Goal: Obtain resource: Obtain resource

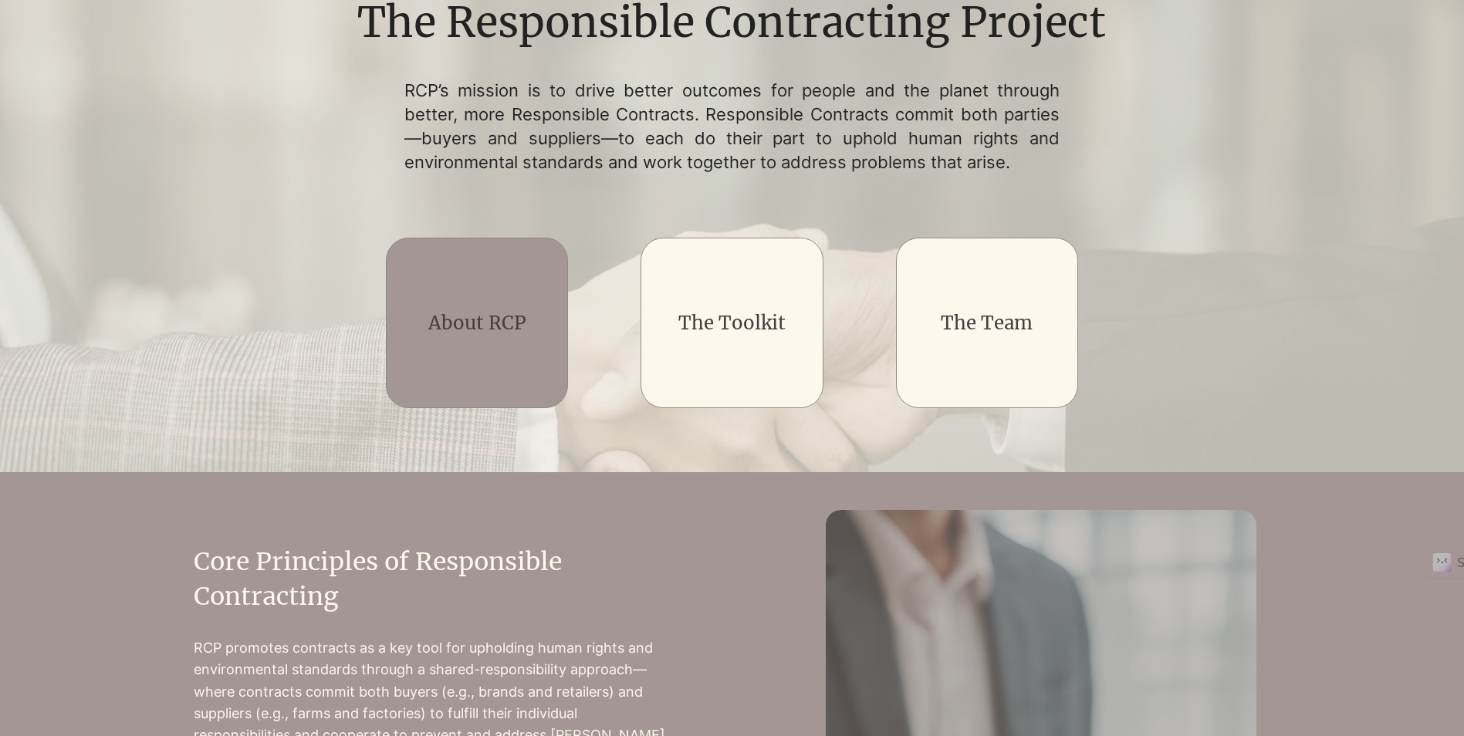
scroll to position [309, 0]
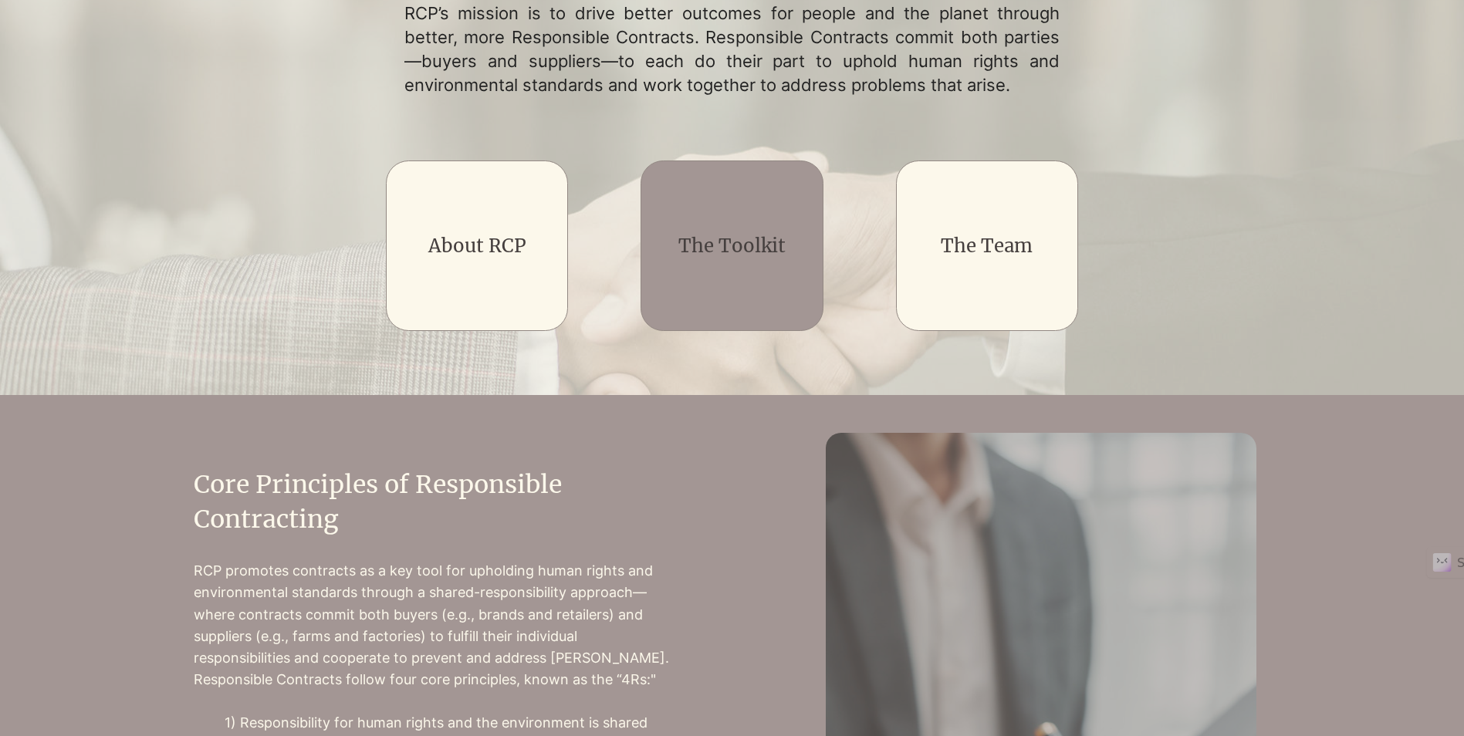
click at [797, 215] on div "main content" at bounding box center [732, 246] width 182 height 171
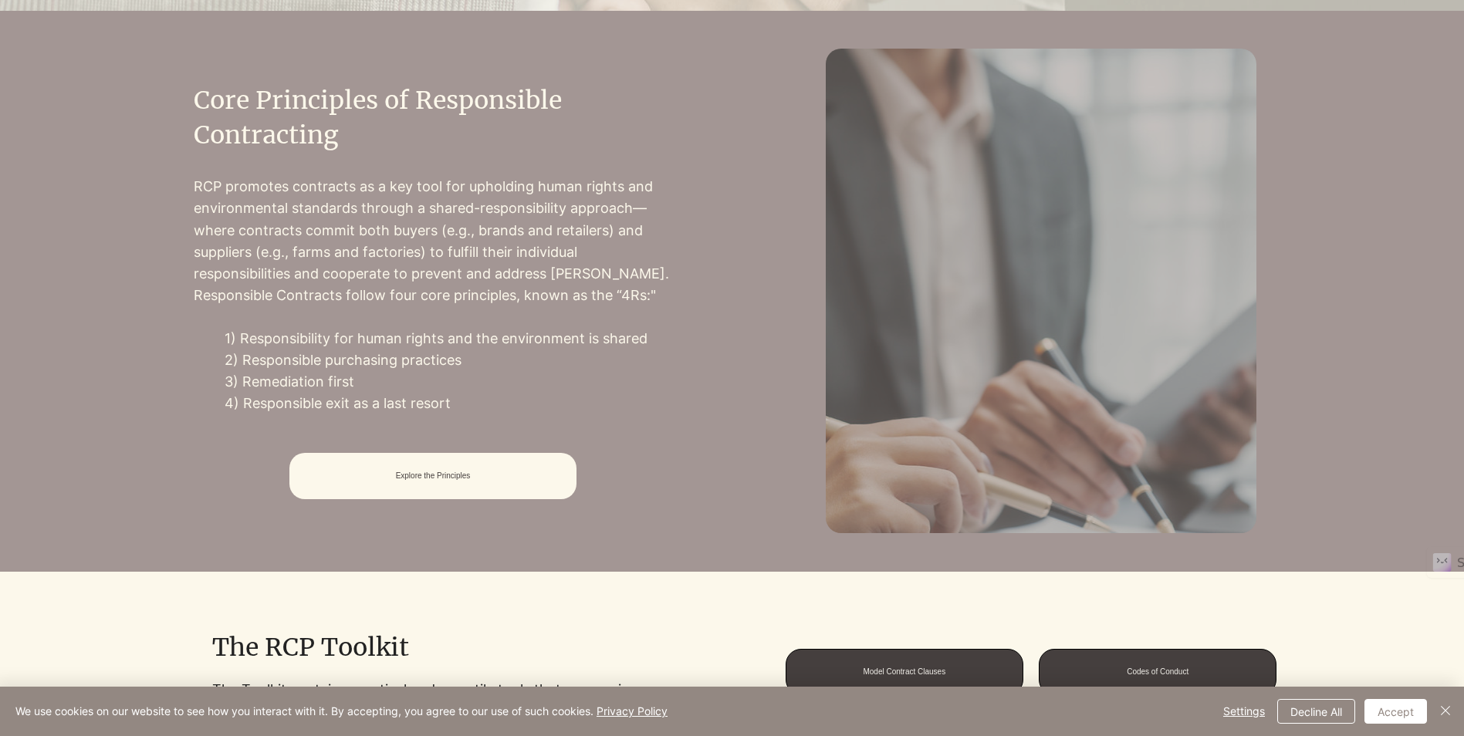
scroll to position [695, 0]
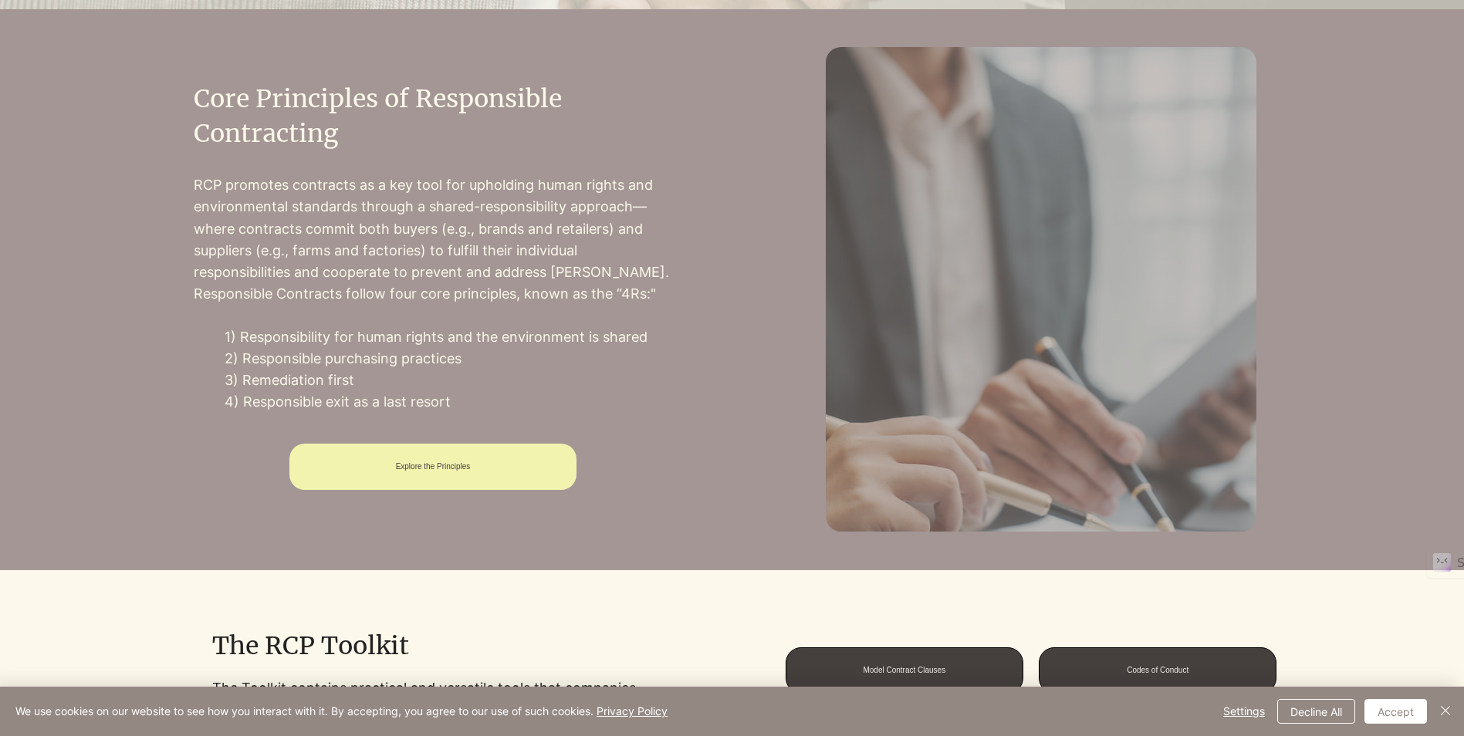
click at [464, 471] on span "Explore the Principles" at bounding box center [433, 466] width 75 height 8
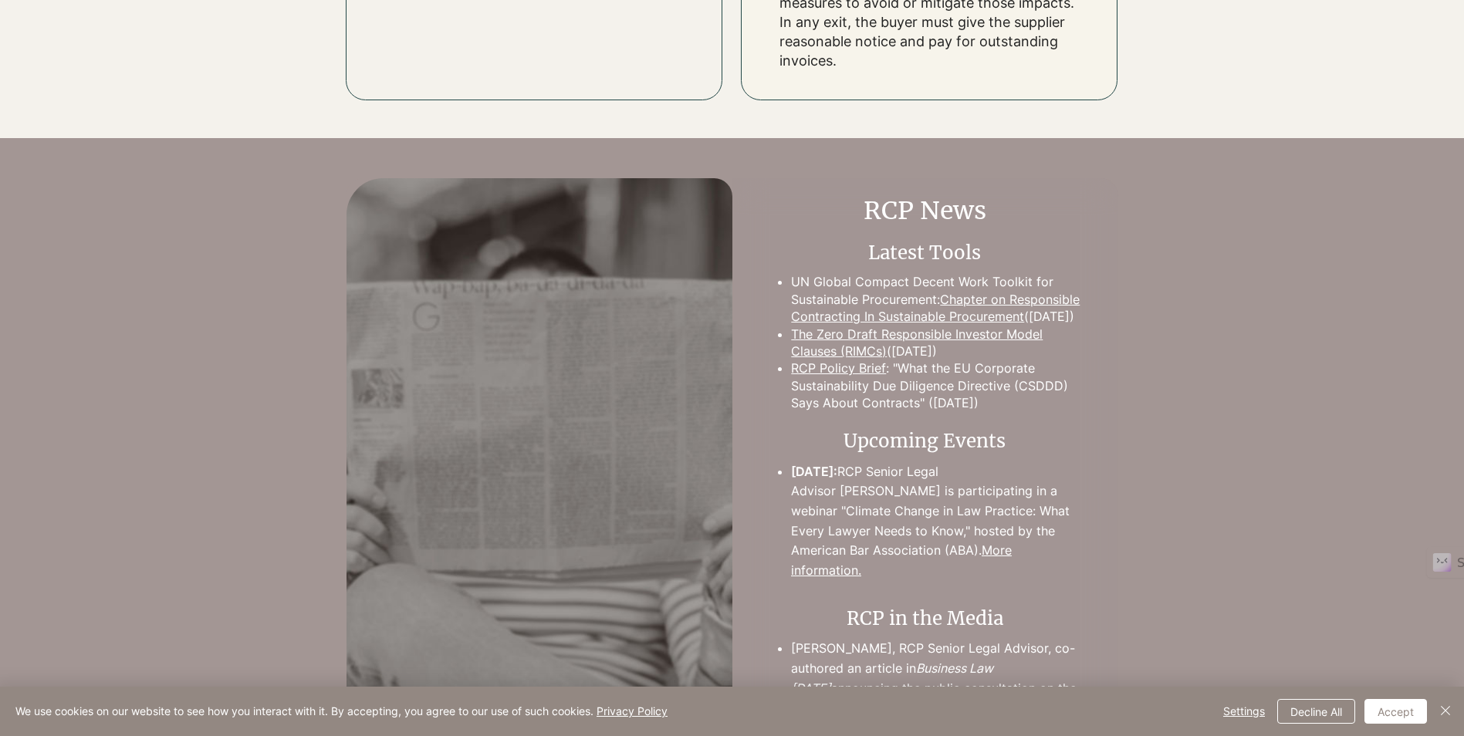
scroll to position [3377, 0]
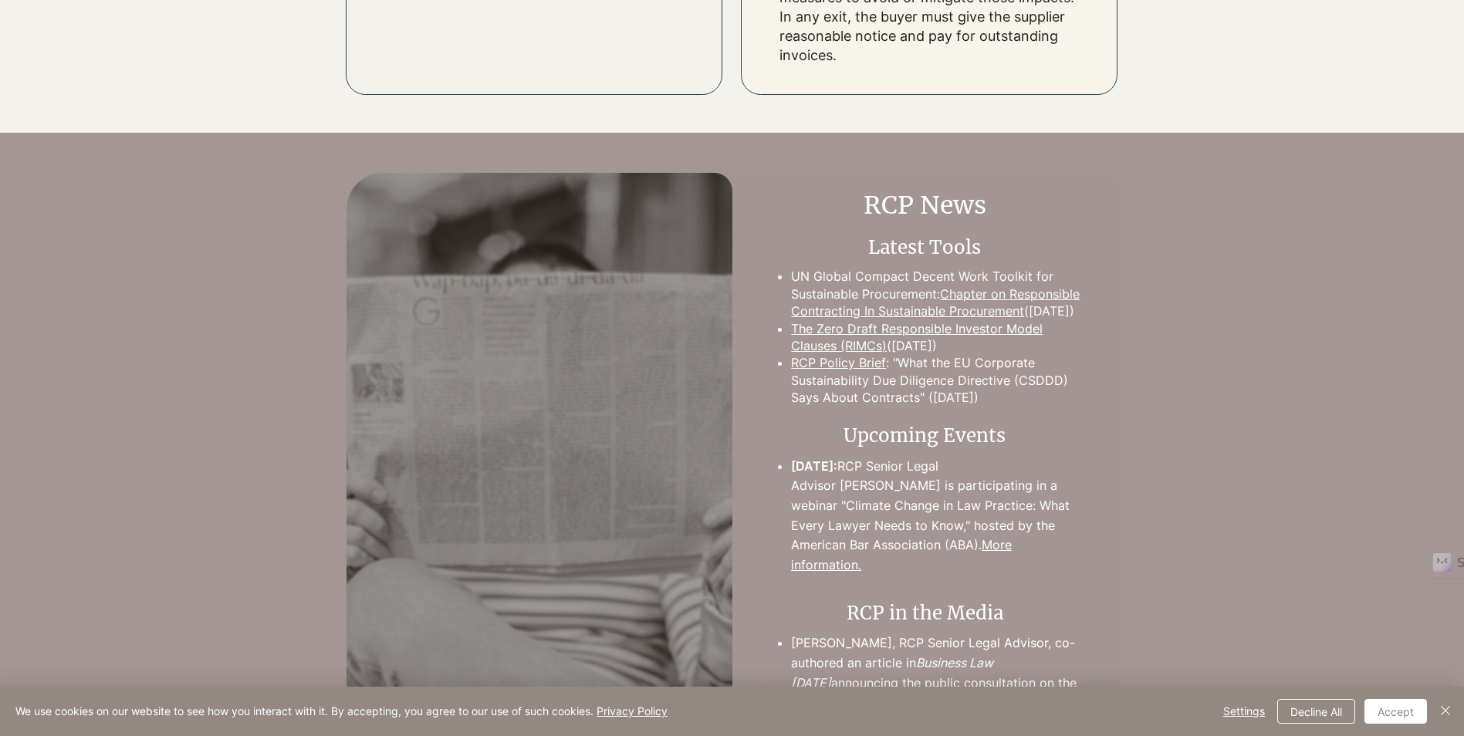
click at [963, 286] on link "Chapter on Responsible Contracting In Sustainable Procurement" at bounding box center [935, 302] width 289 height 32
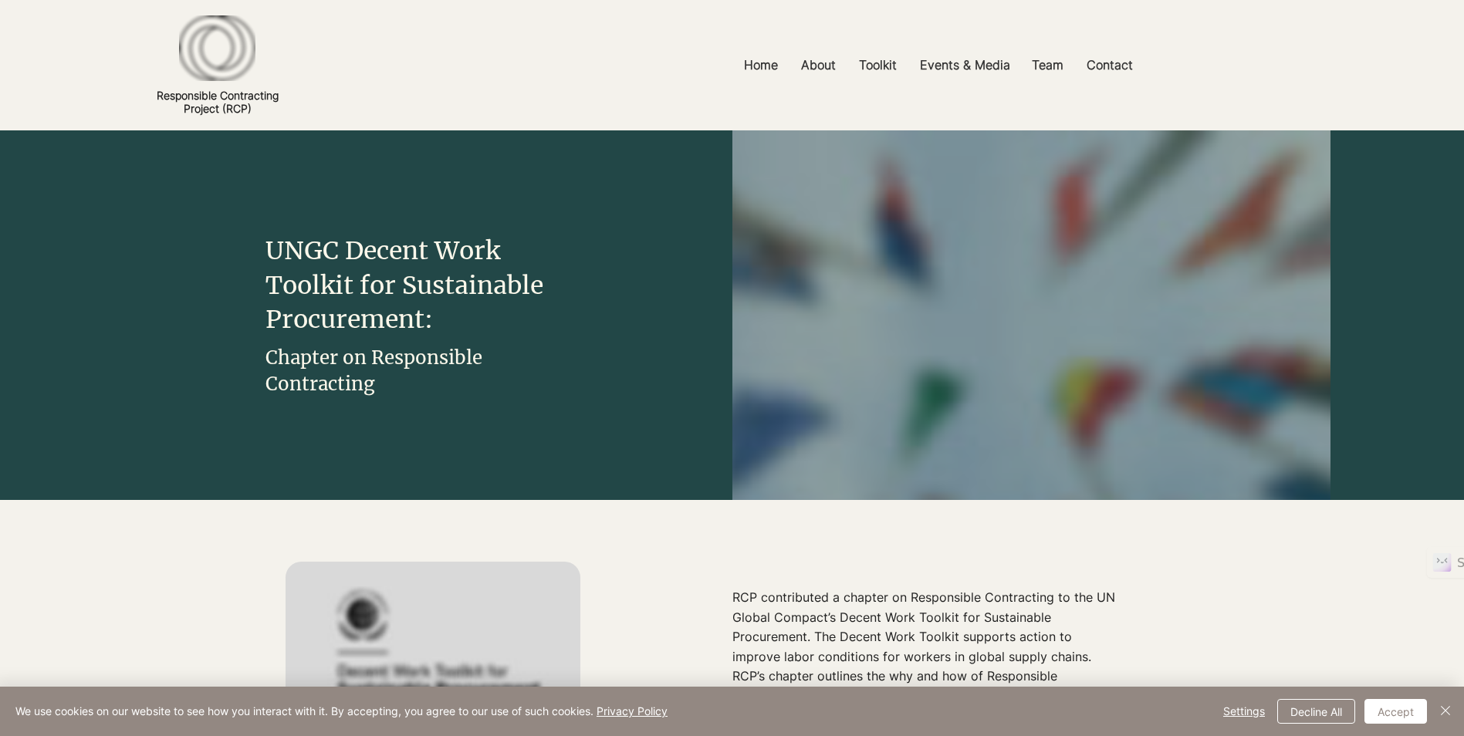
click at [963, 273] on img "main content" at bounding box center [1032, 408] width 598 height 556
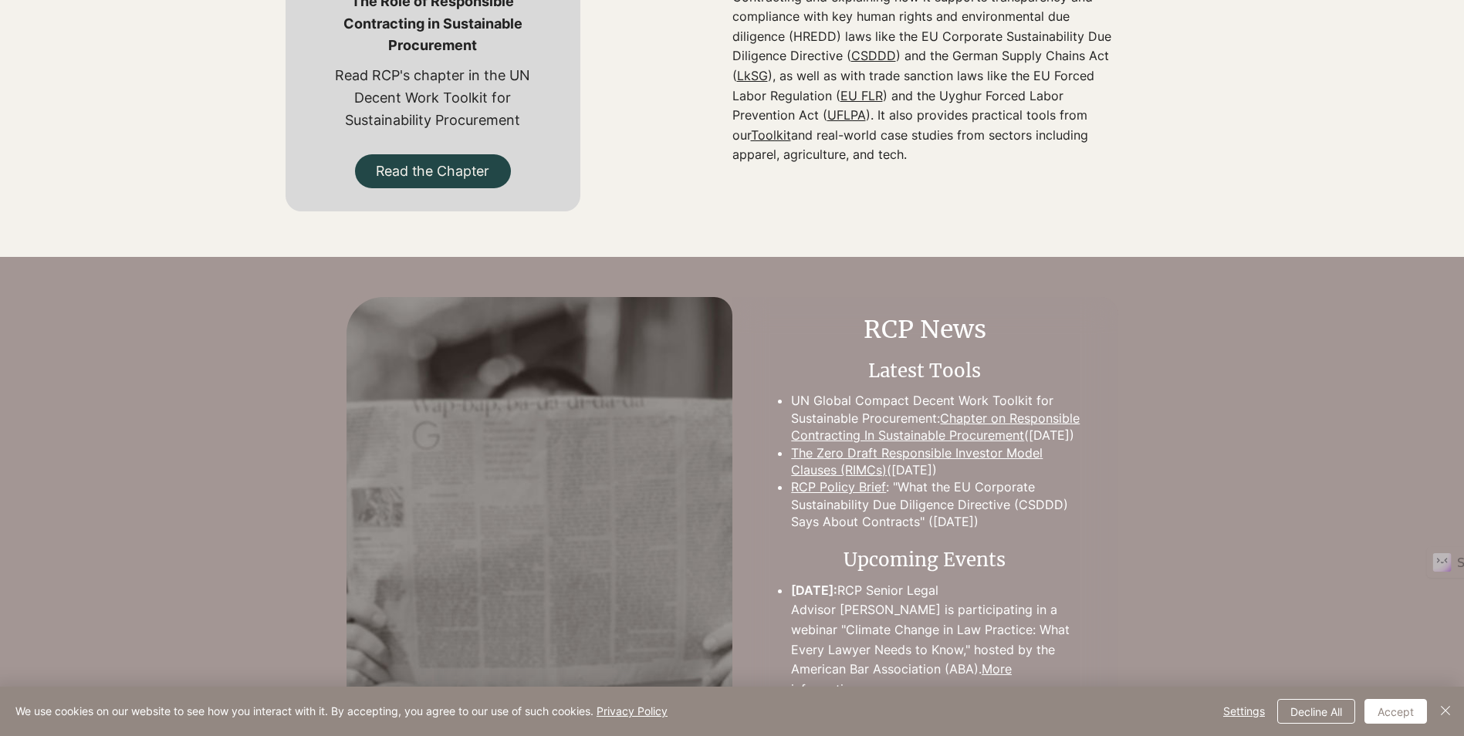
scroll to position [695, 0]
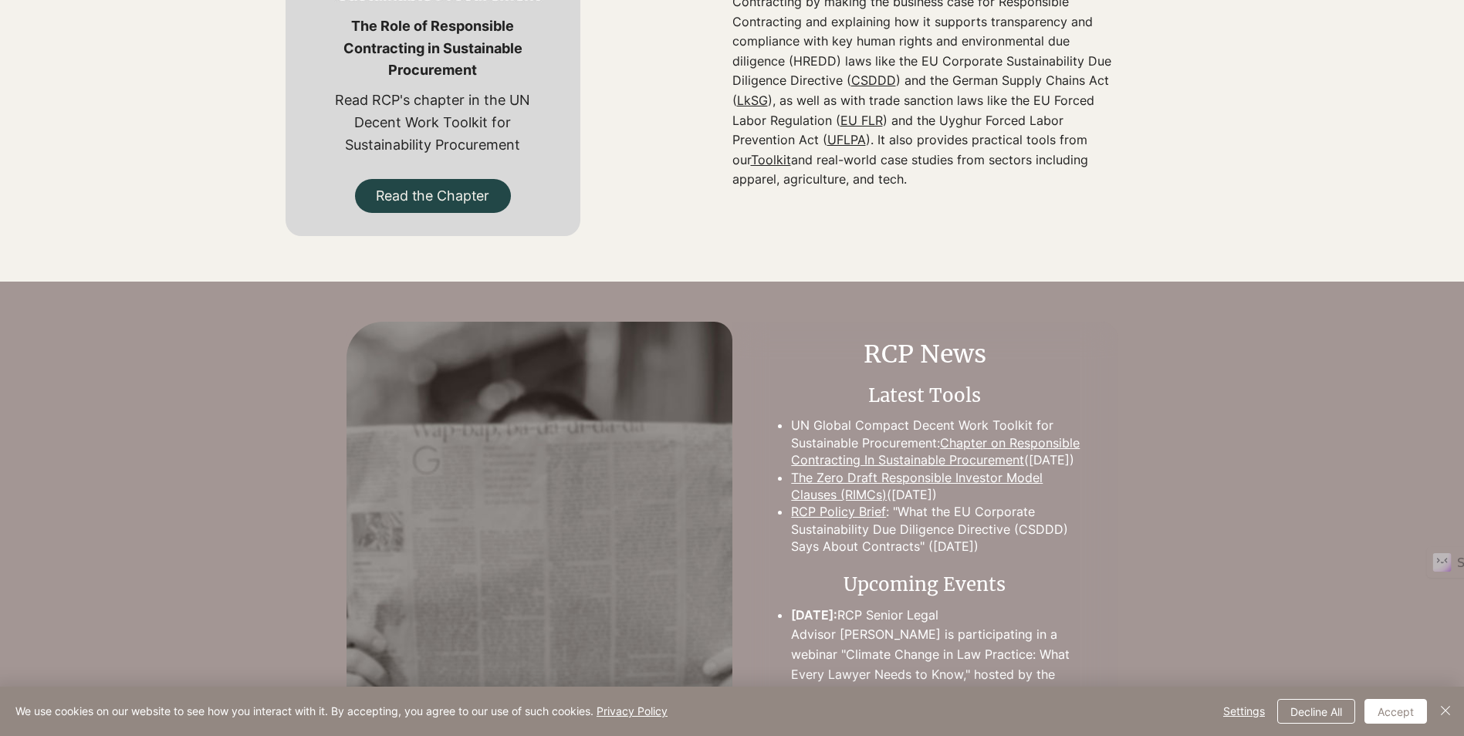
click at [955, 442] on link "Chapter on Responsible Contracting In Sustainable Procurement" at bounding box center [935, 451] width 289 height 32
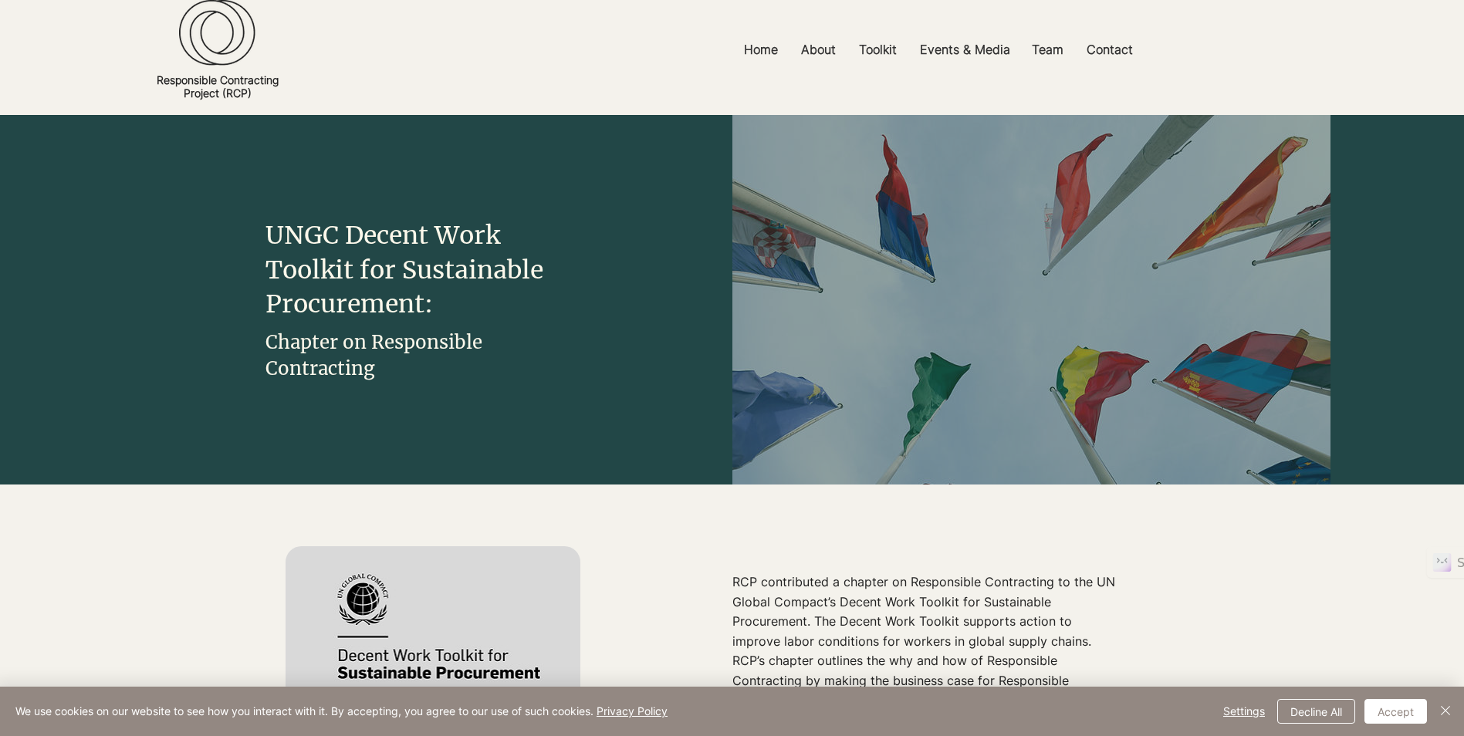
scroll to position [0, 0]
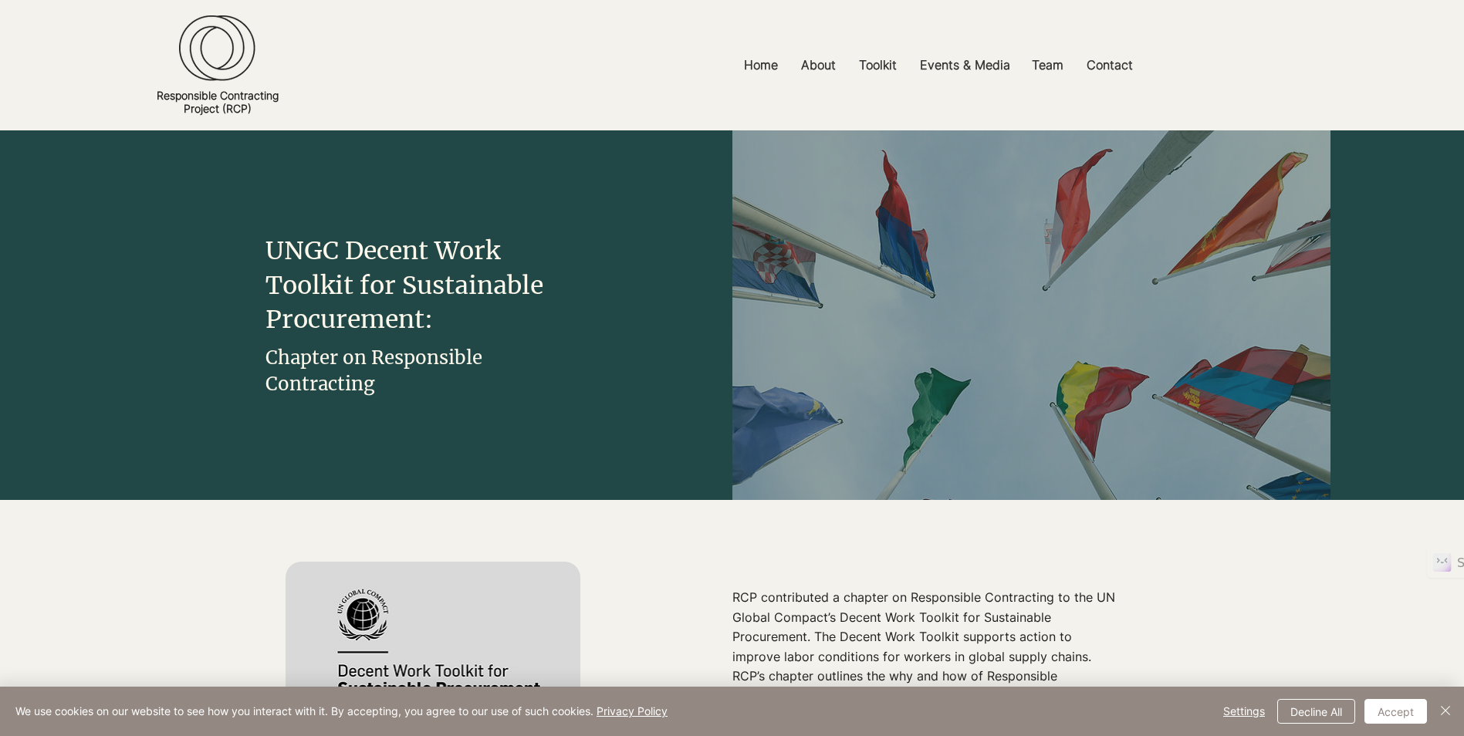
click at [492, 297] on span "UNGC Decent Work Toolkit for Sustainable Procurement:" at bounding box center [405, 285] width 278 height 100
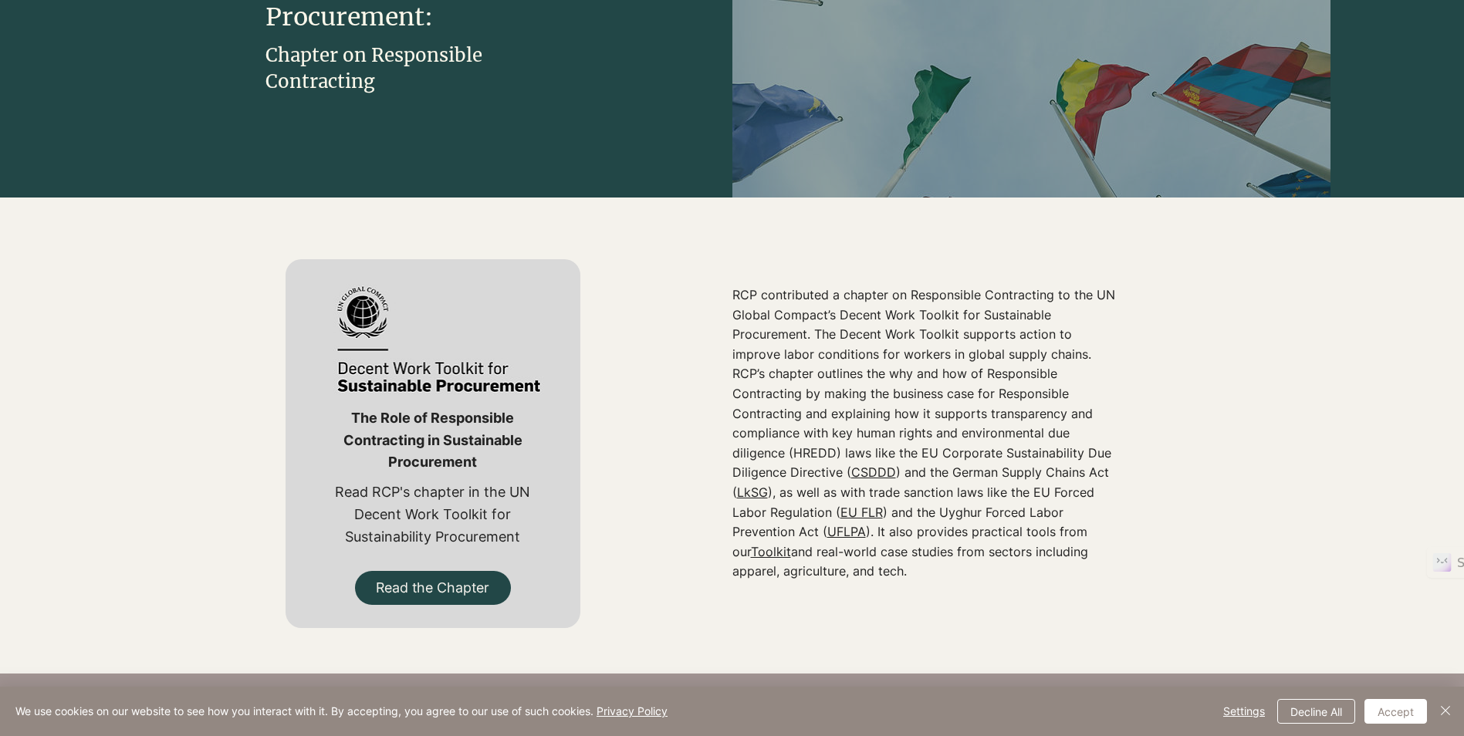
scroll to position [309, 0]
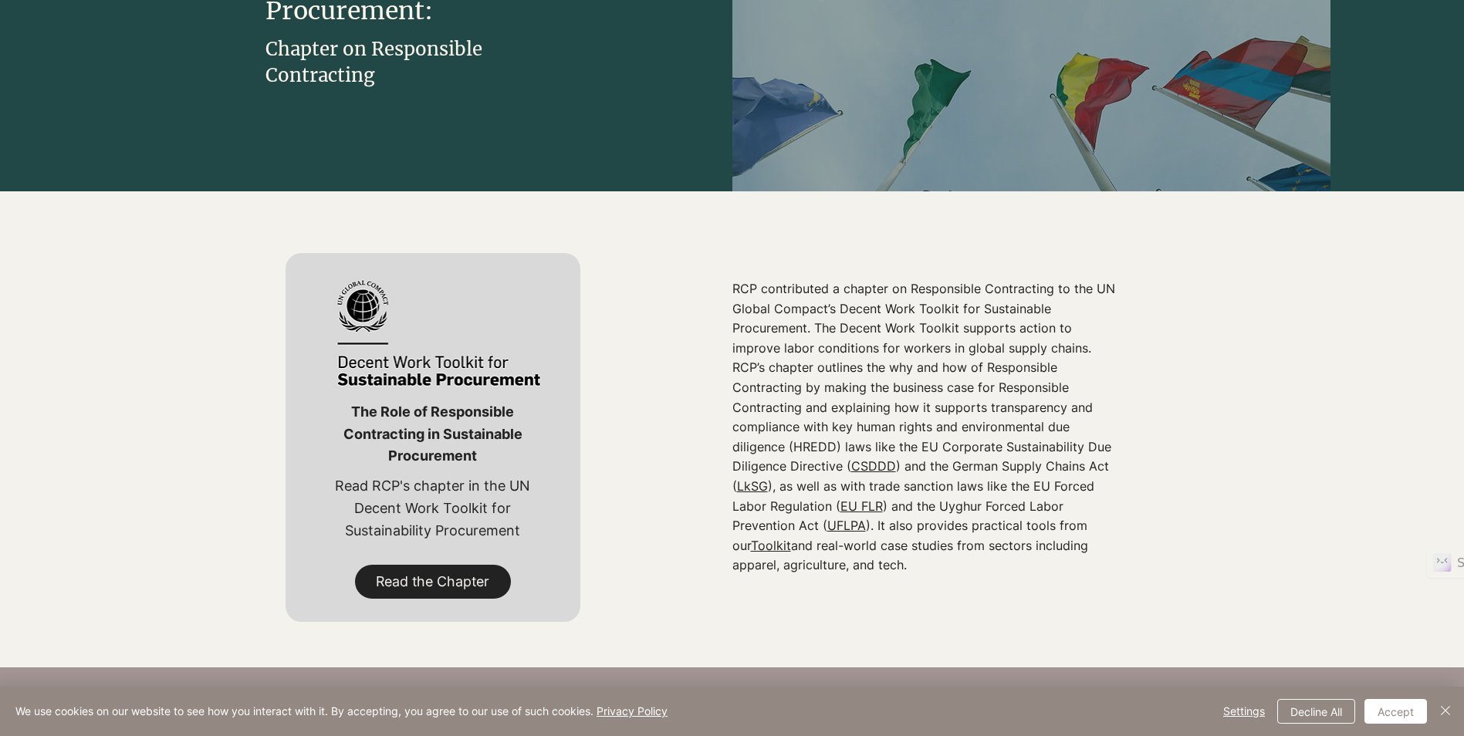
click at [428, 578] on span "Read the Chapter" at bounding box center [432, 582] width 113 height 19
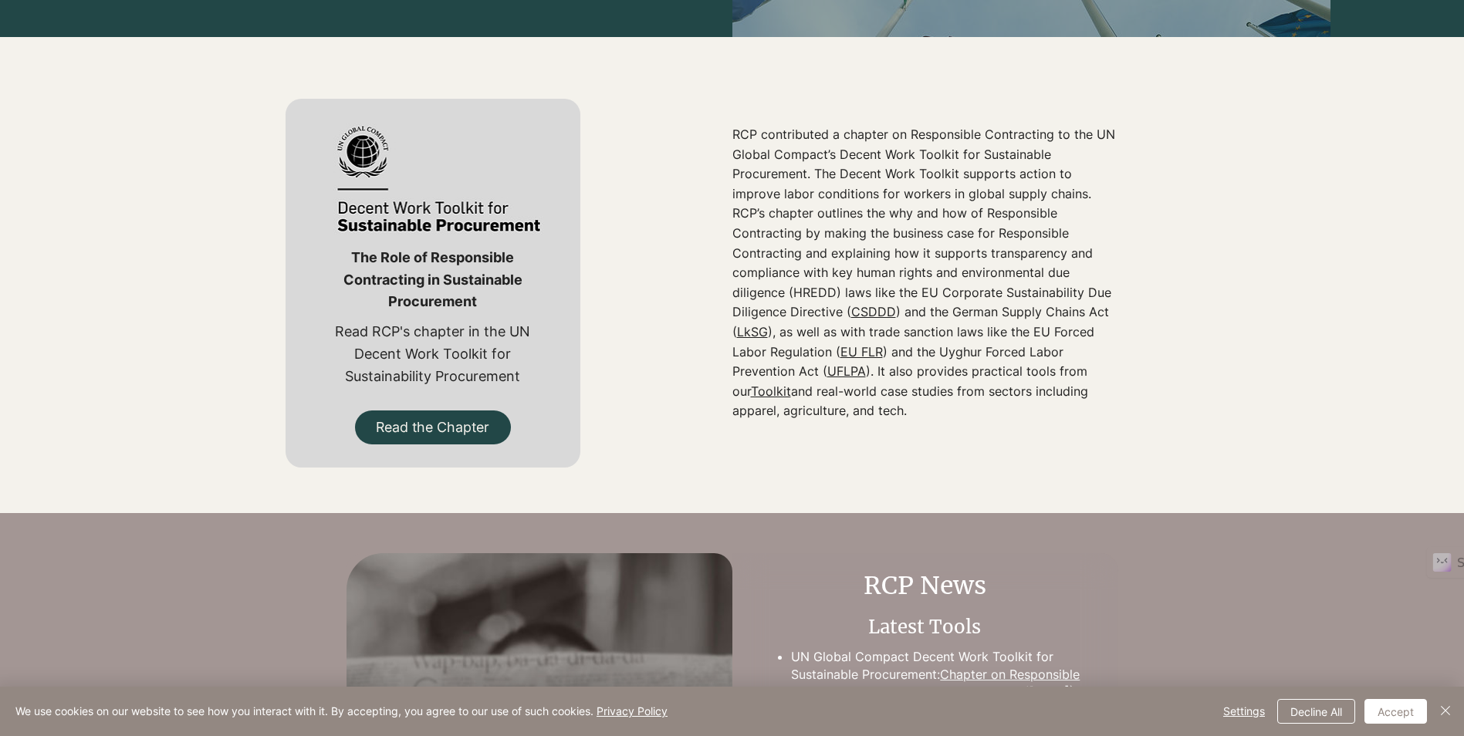
scroll to position [695, 0]
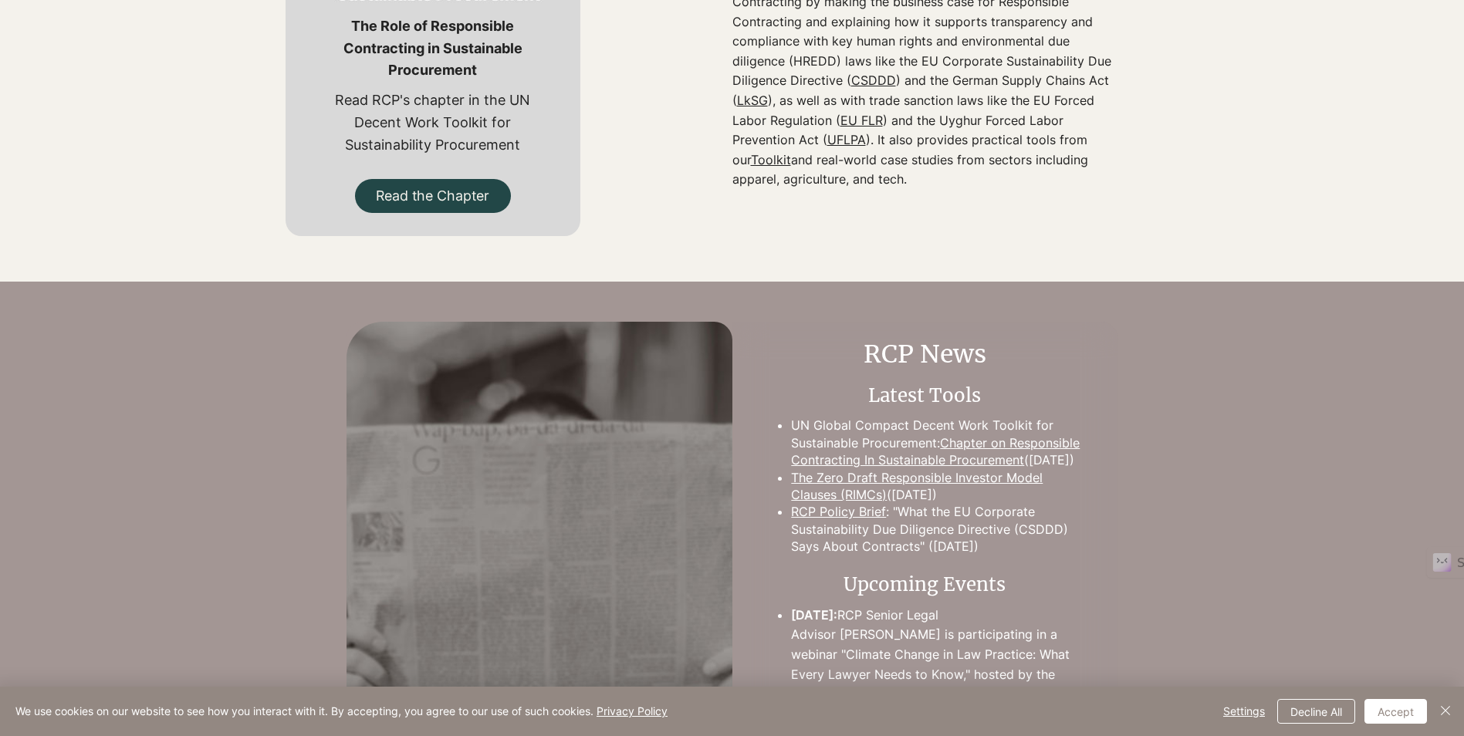
click at [926, 455] on link "Chapter on Responsible Contracting In Sustainable Procurement" at bounding box center [935, 451] width 289 height 32
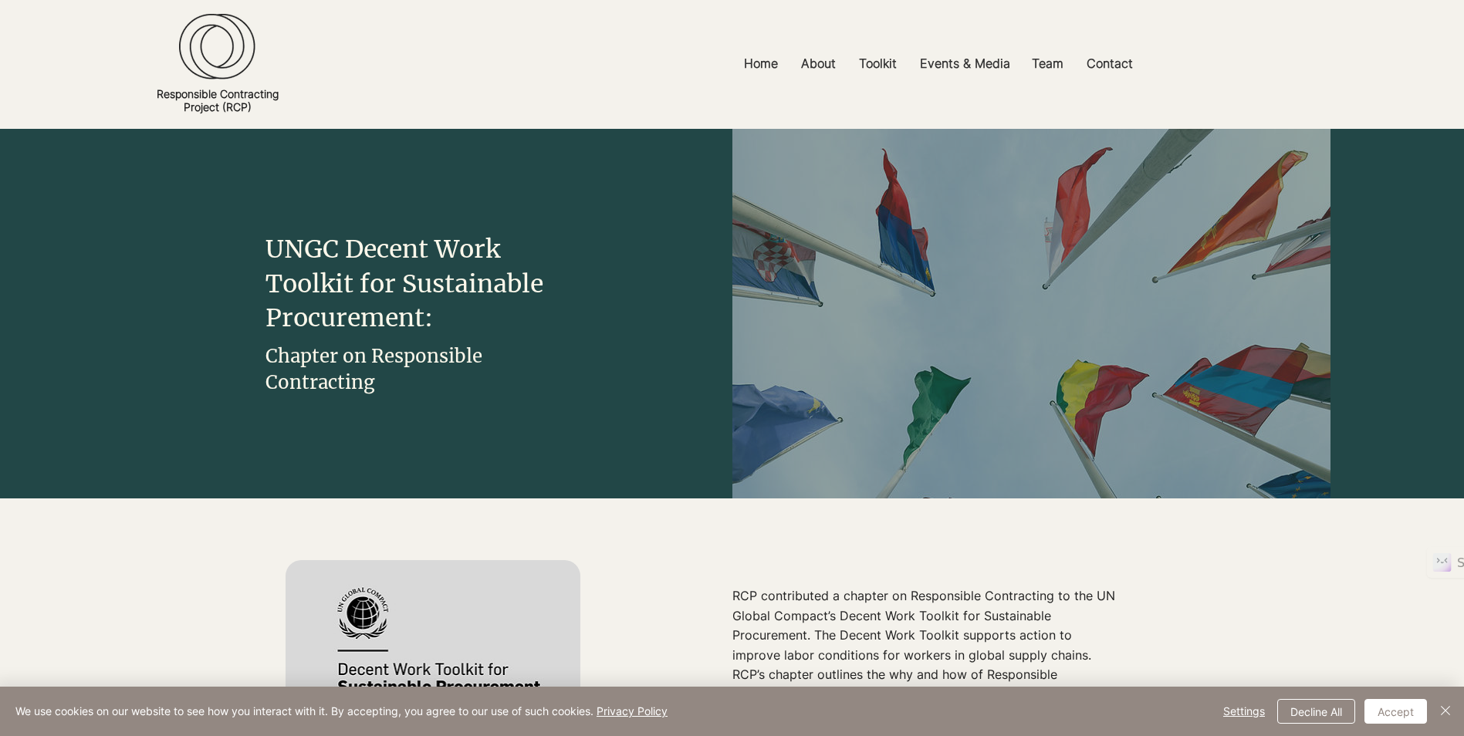
scroll to position [0, 0]
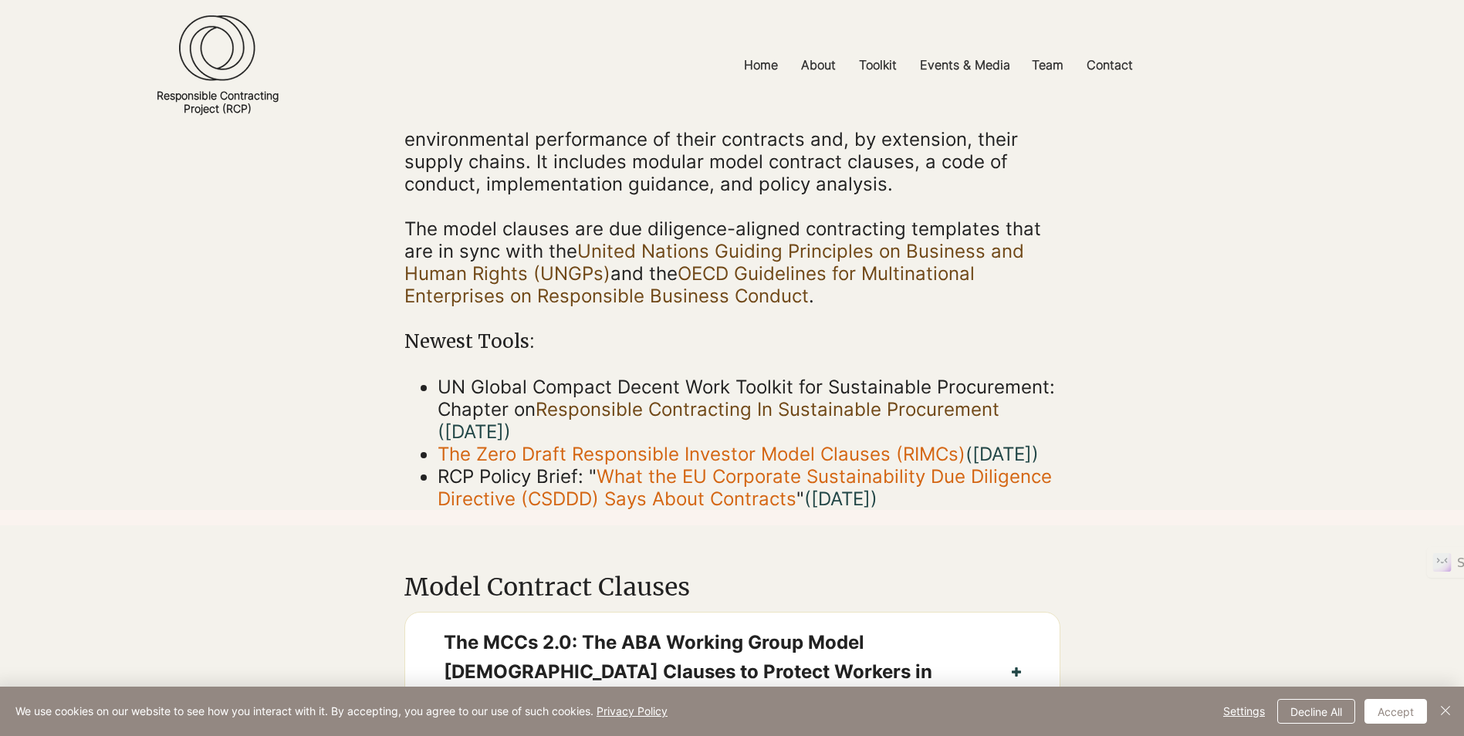
scroll to position [232, 0]
click at [739, 413] on link "Responsible Contracting In Sustainable Procurement" at bounding box center [768, 411] width 464 height 22
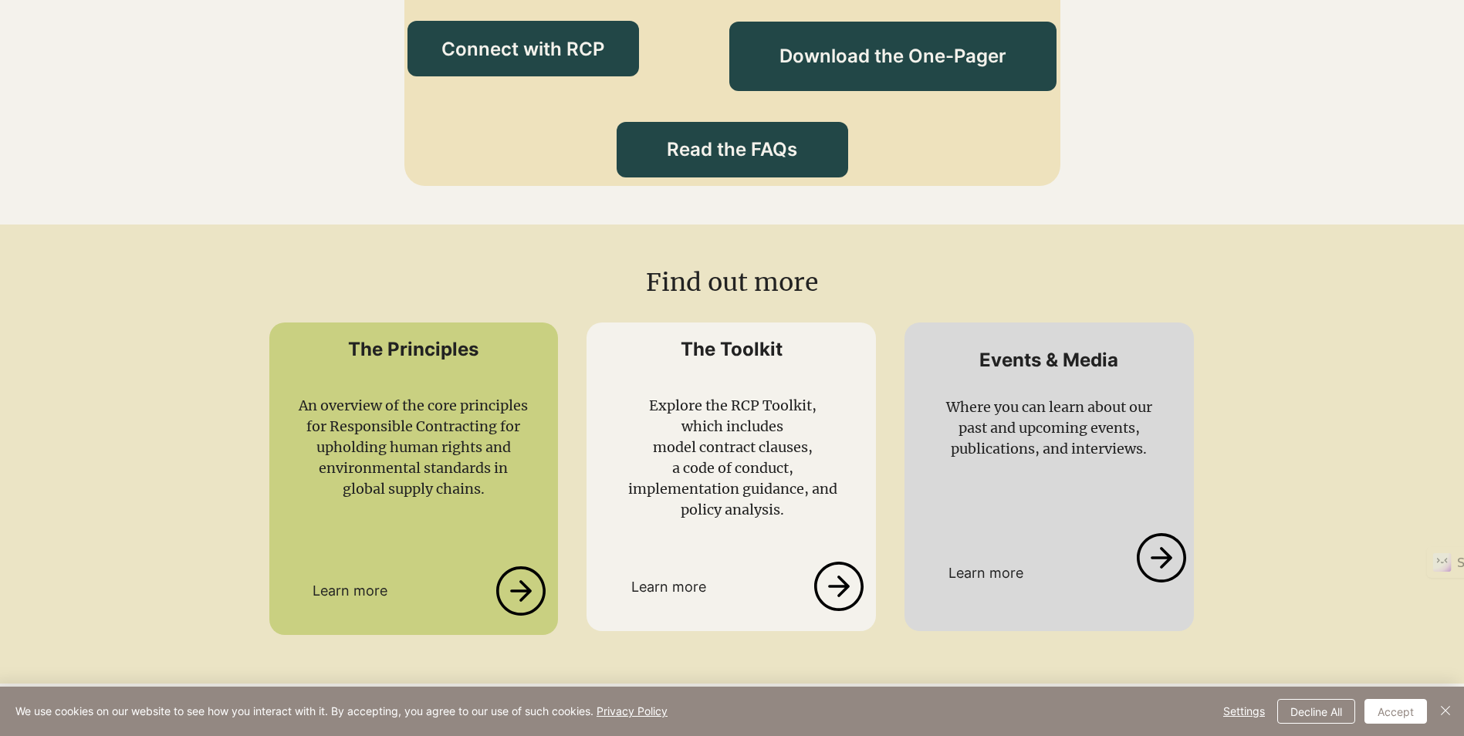
scroll to position [2007, 0]
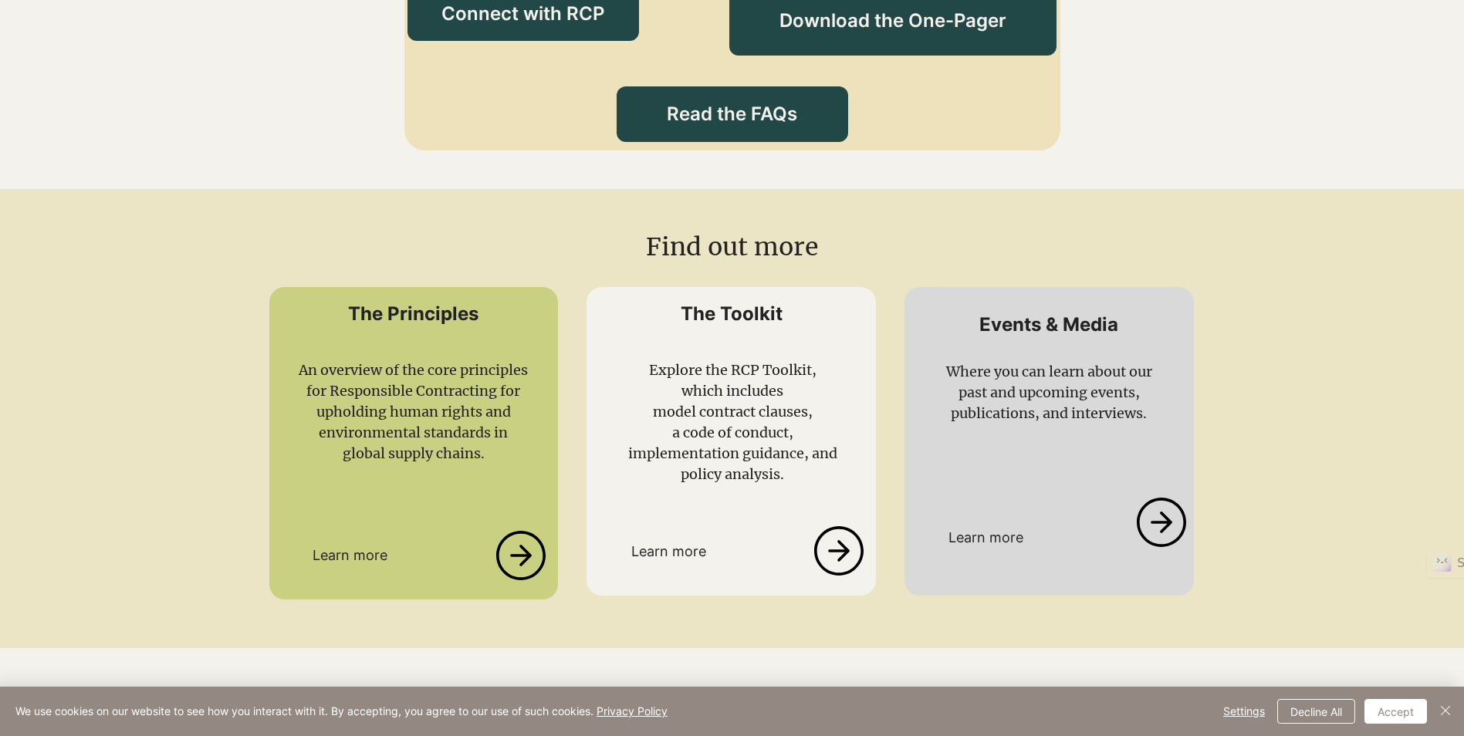
click at [833, 560] on icon at bounding box center [839, 550] width 52 height 49
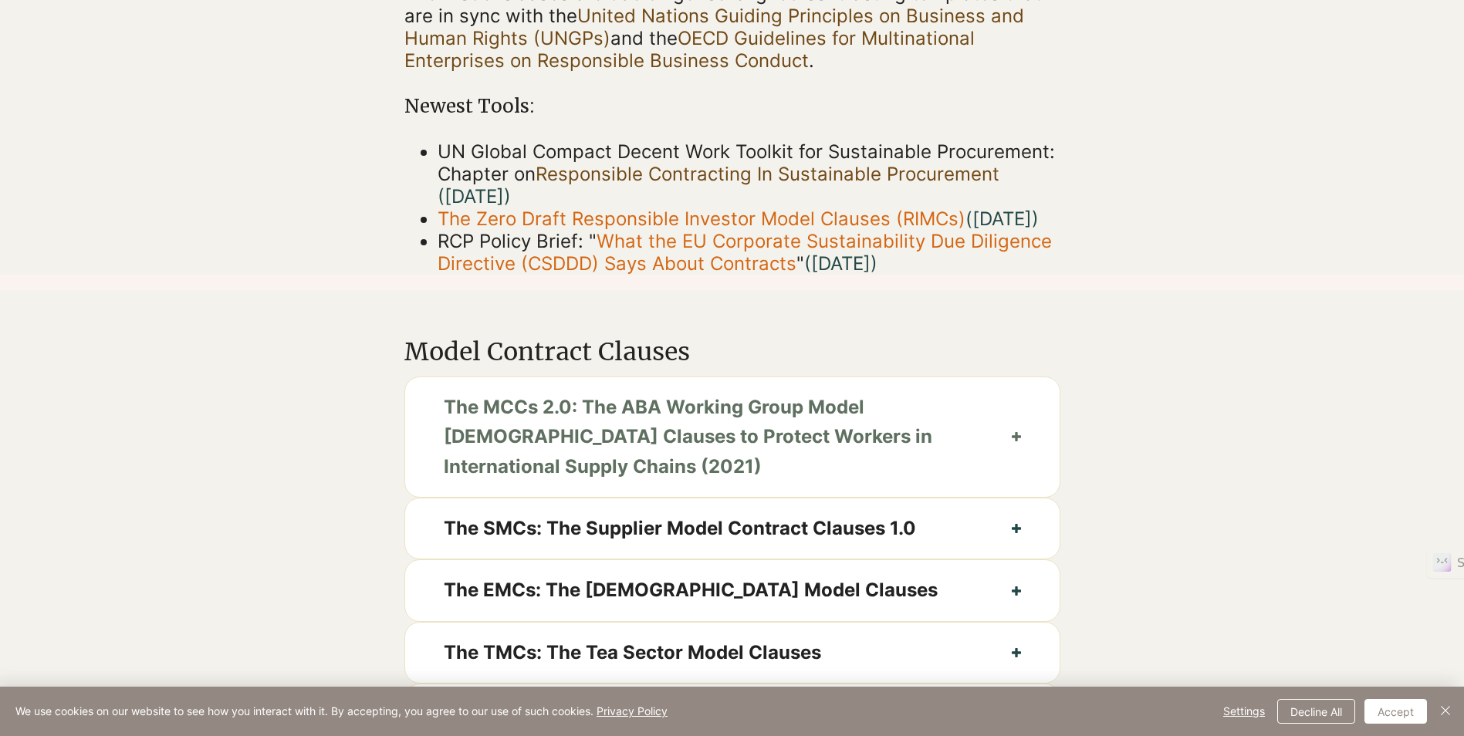
scroll to position [540, 0]
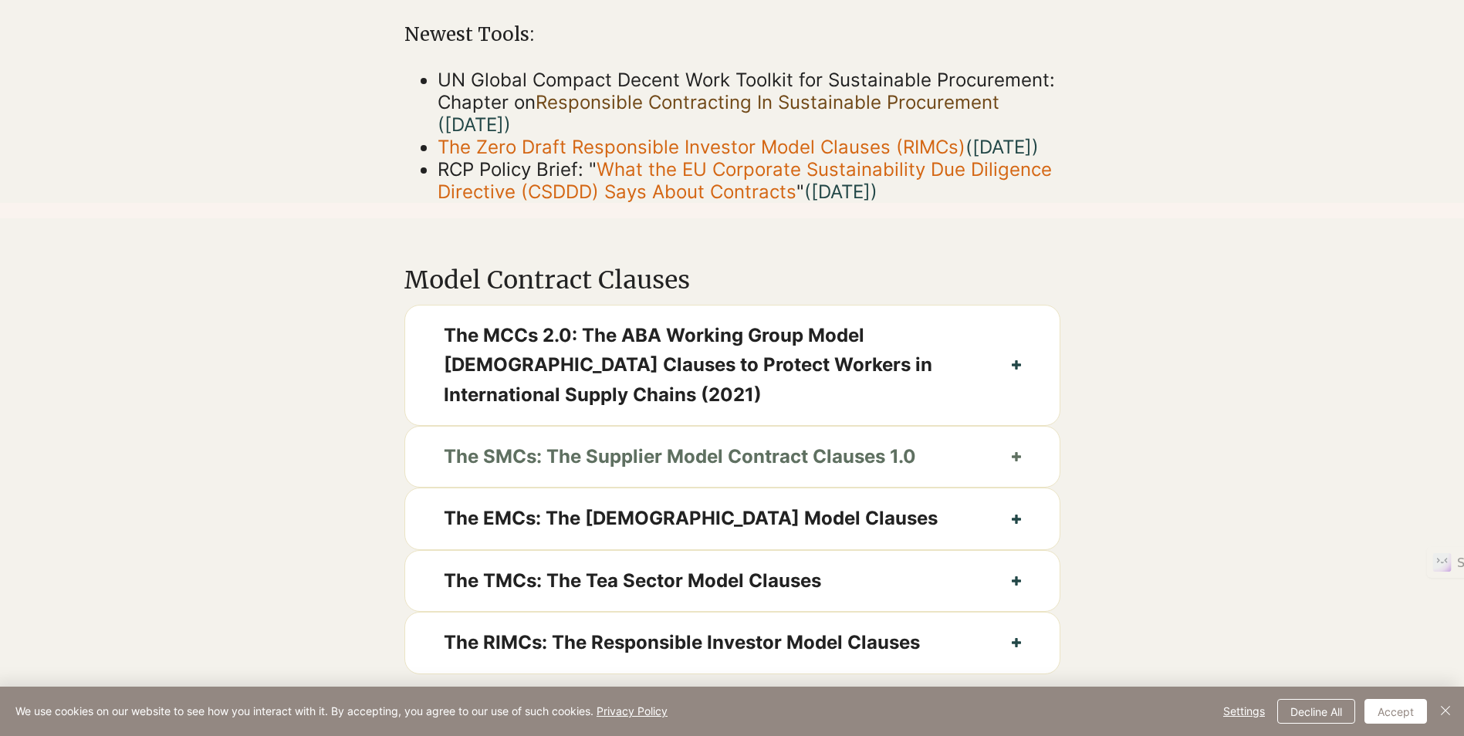
click at [863, 472] on span "The SMCs: The Supplier Model Contract Clauses 1.0" at bounding box center [709, 456] width 530 height 29
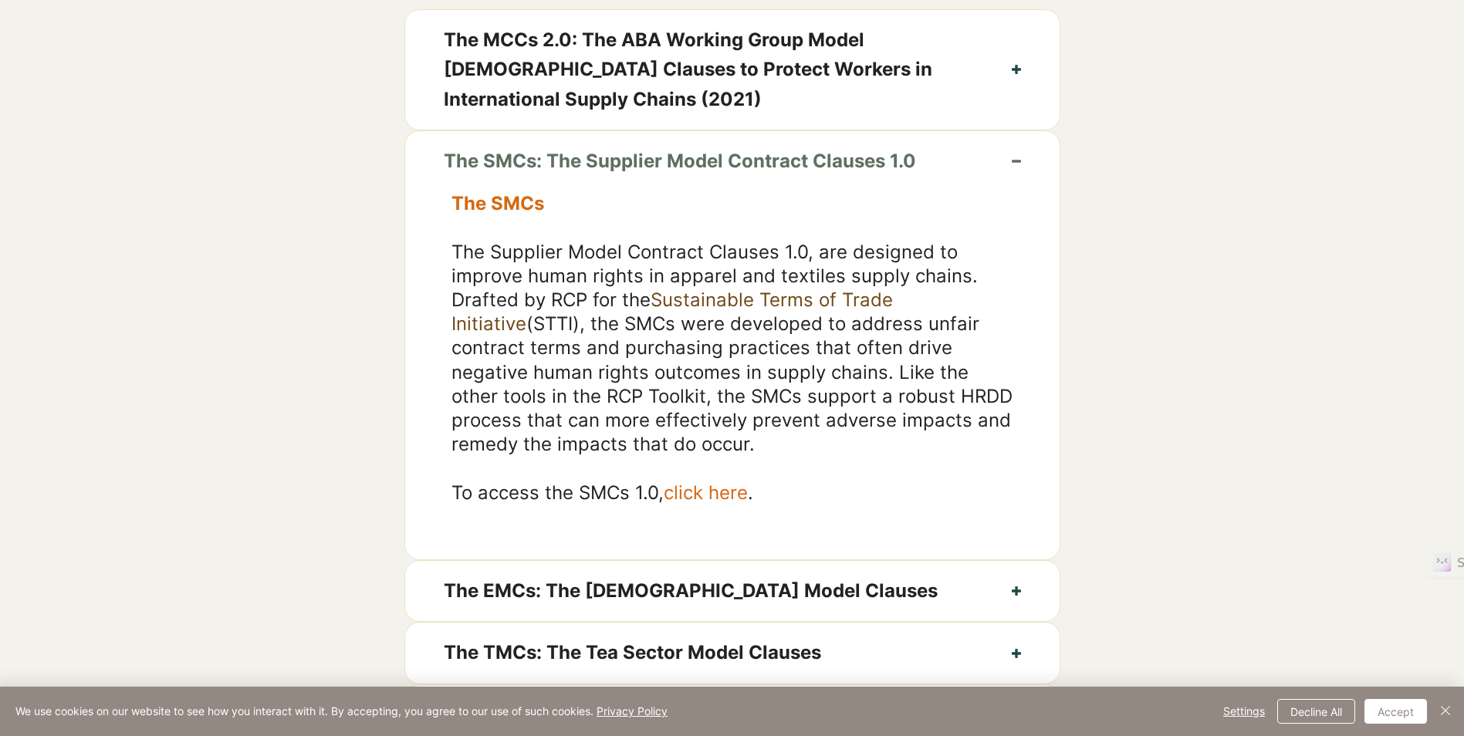
scroll to position [849, 0]
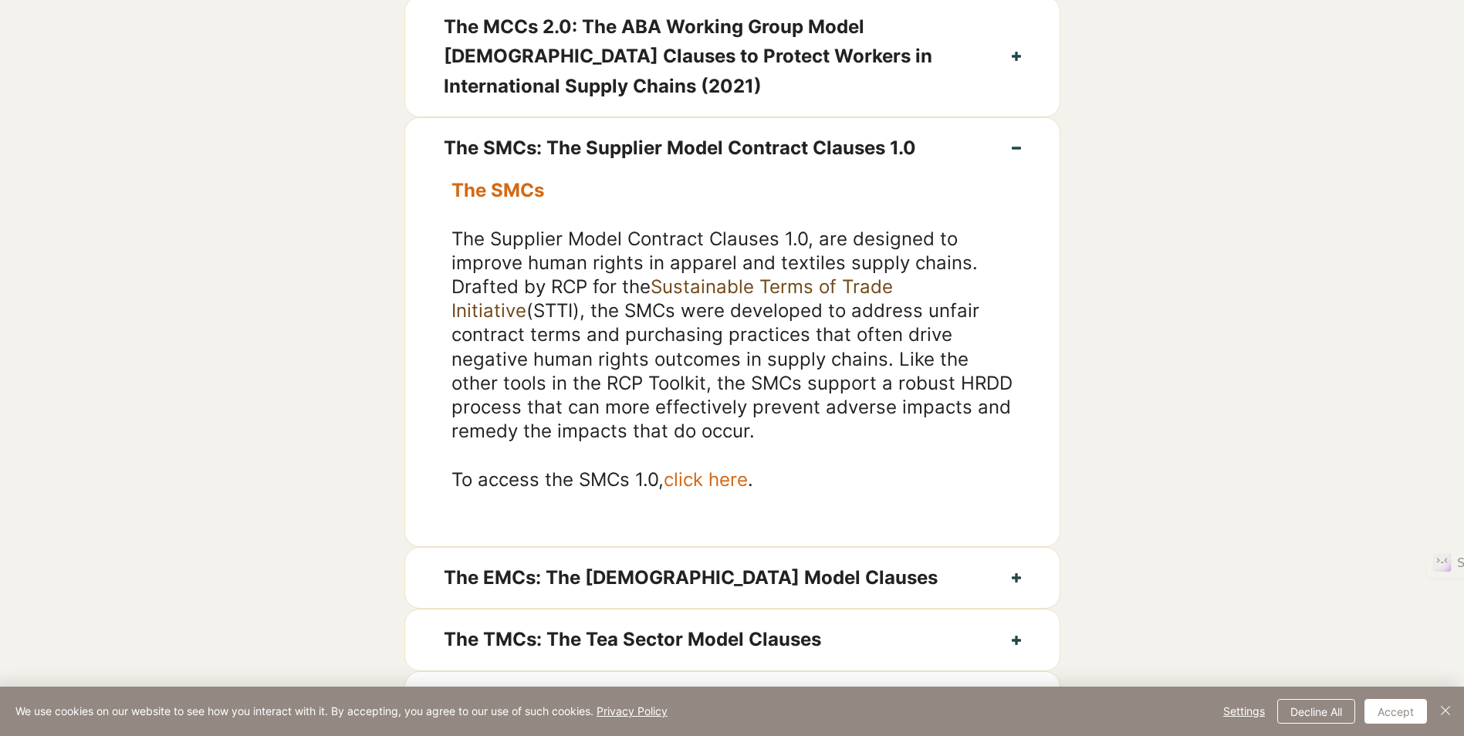
click at [740, 491] on span "click here" at bounding box center [706, 480] width 84 height 22
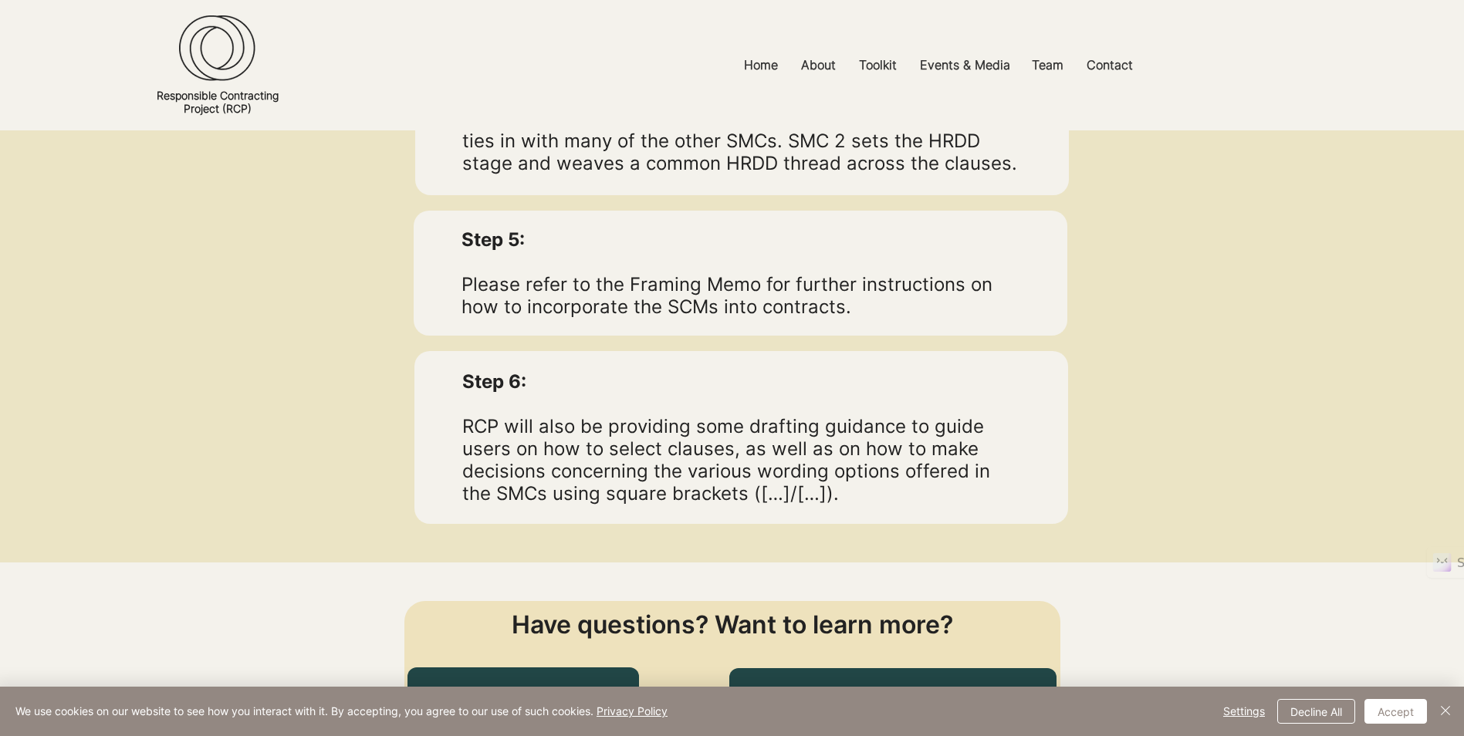
scroll to position [3396, 0]
